Goal: Information Seeking & Learning: Learn about a topic

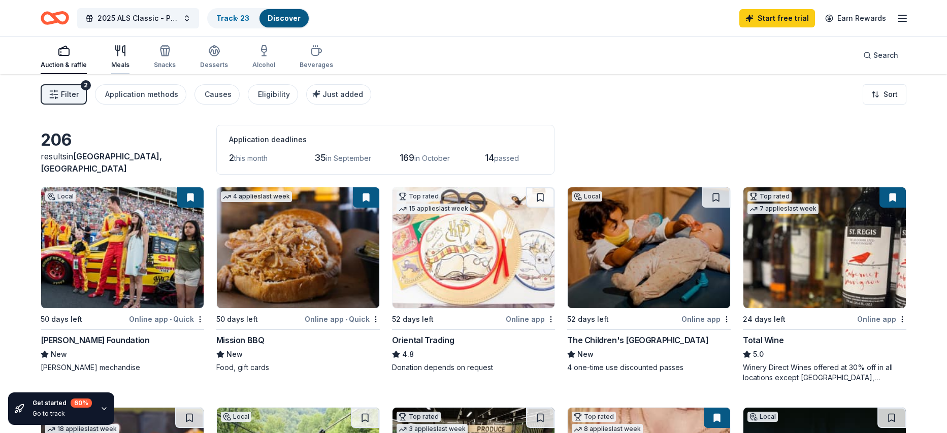
click at [117, 57] on div "Meals" at bounding box center [120, 57] width 18 height 24
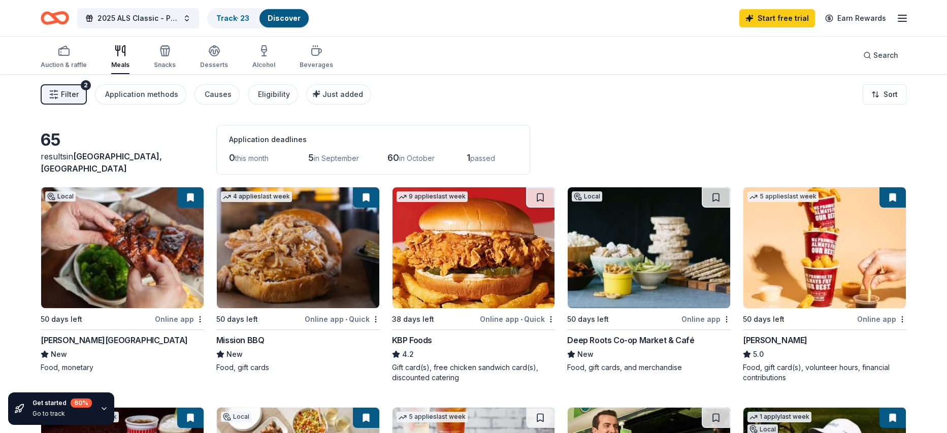
click at [65, 94] on span "Filter" at bounding box center [70, 94] width 18 height 12
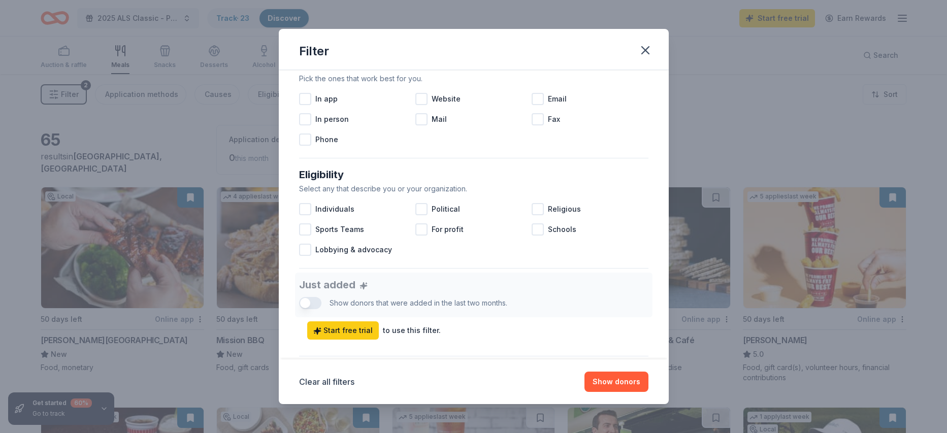
scroll to position [165, 0]
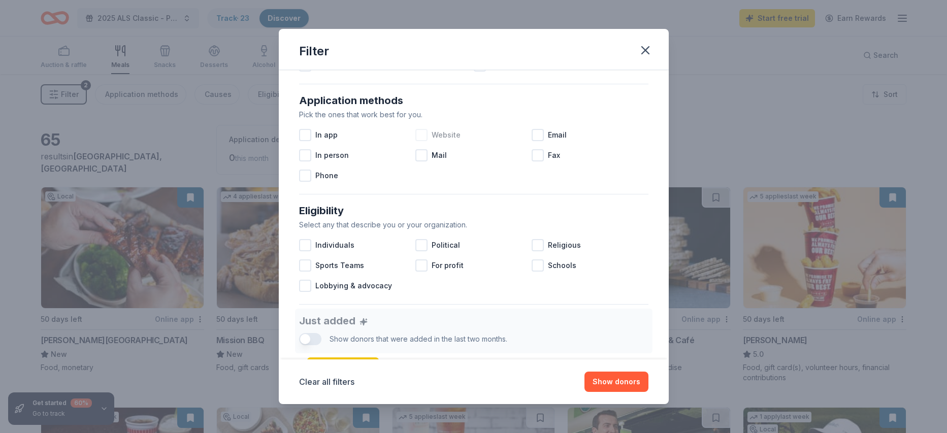
click at [421, 139] on div at bounding box center [421, 135] width 12 height 12
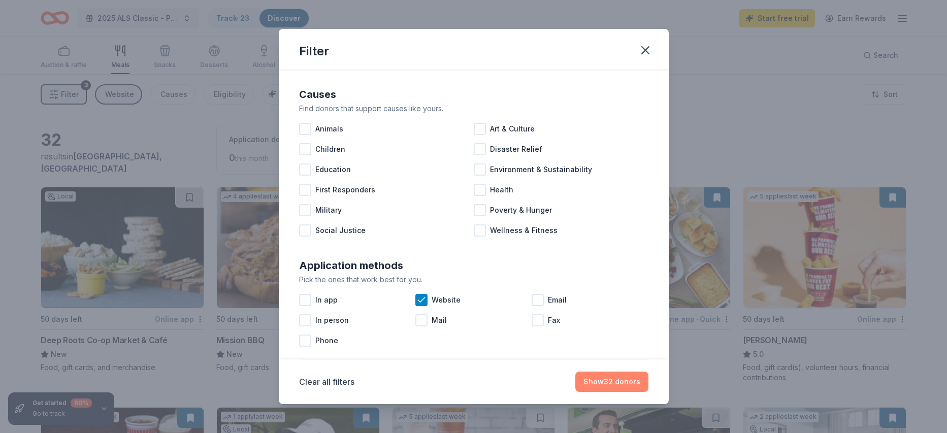
click at [635, 386] on button "Show 32 donors" at bounding box center [611, 382] width 73 height 20
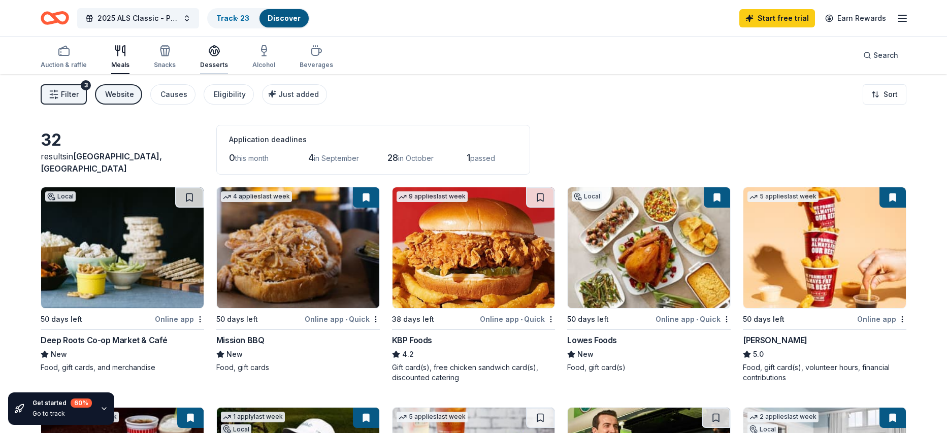
click at [218, 54] on div "button" at bounding box center [214, 51] width 28 height 12
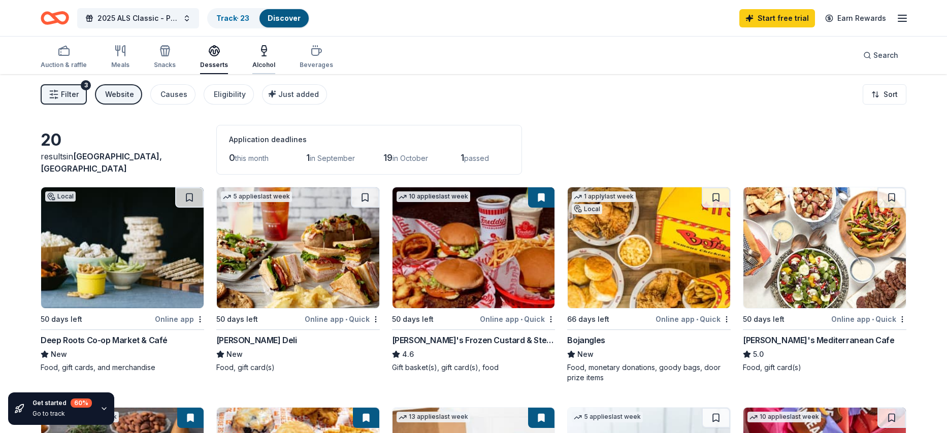
click at [271, 61] on div "Alcohol" at bounding box center [263, 65] width 23 height 8
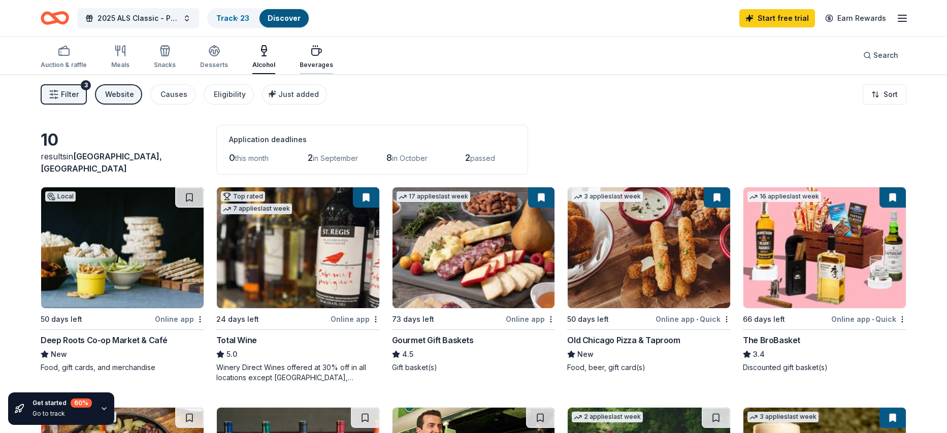
click at [304, 53] on div "button" at bounding box center [317, 51] width 34 height 12
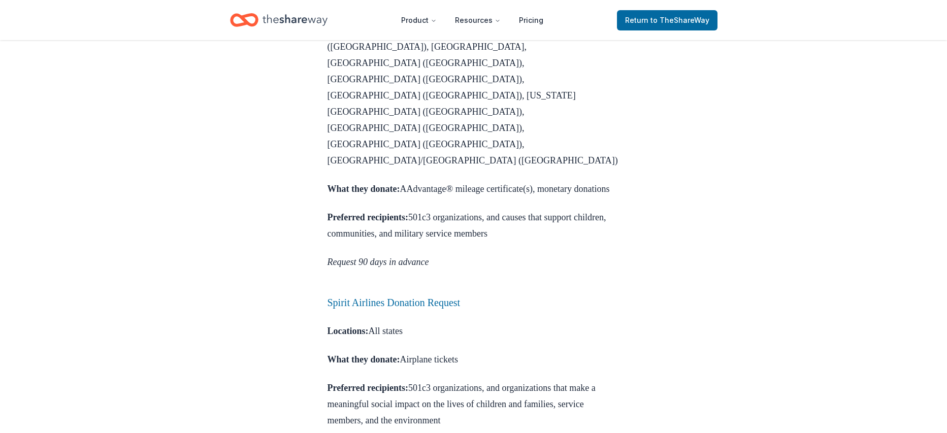
scroll to position [682, 0]
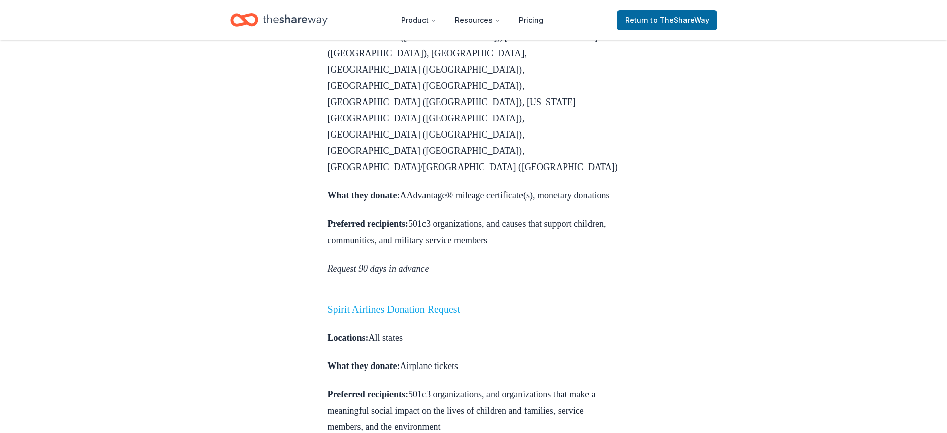
click at [417, 304] on link "Spirit Airlines Donation Request" at bounding box center [393, 309] width 133 height 11
click at [388, 304] on link "Spirit Airlines Donation Request" at bounding box center [393, 309] width 133 height 11
